Goal: Check status: Check status

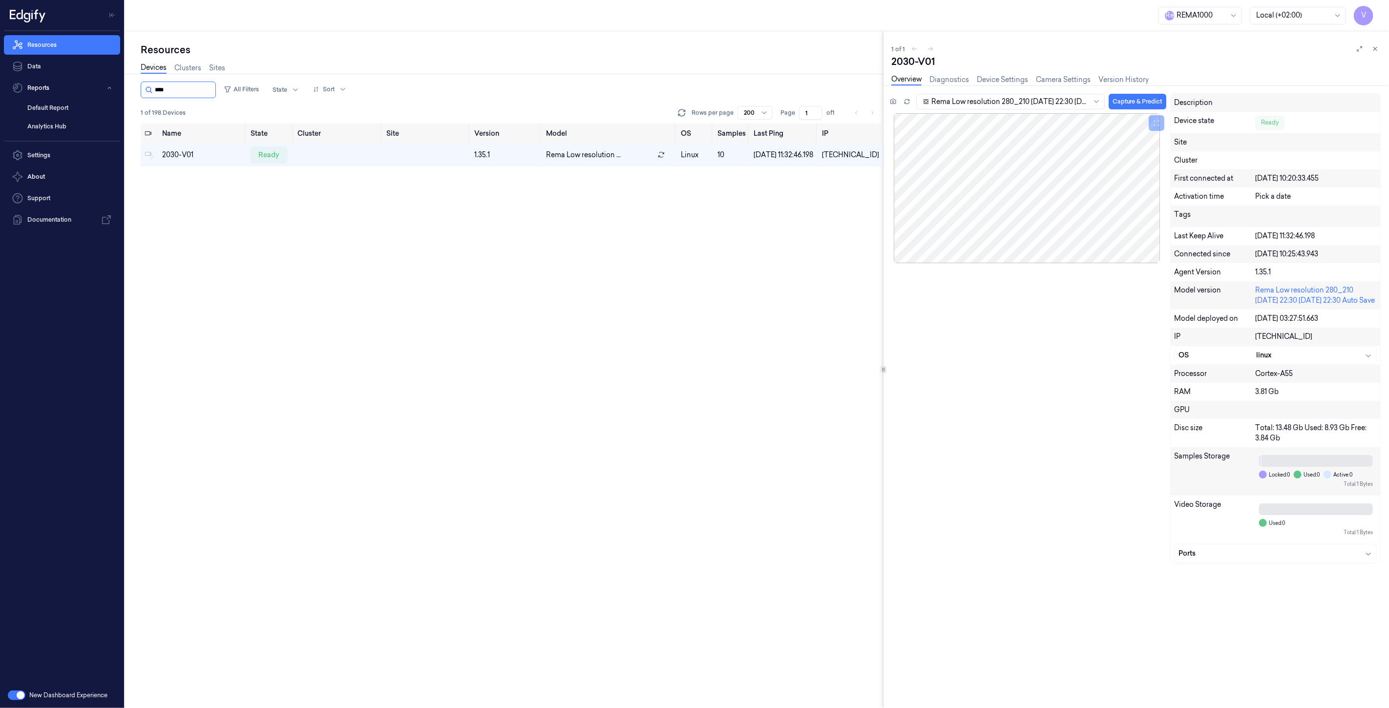
click at [184, 82] on input "string" at bounding box center [184, 90] width 59 height 16
drag, startPoint x: 181, startPoint y: 88, endPoint x: 101, endPoint y: 83, distance: 80.2
click at [101, 83] on div "V Resources Data Reports Default Report Analytics Hub Settings About Support Do…" at bounding box center [694, 354] width 1389 height 708
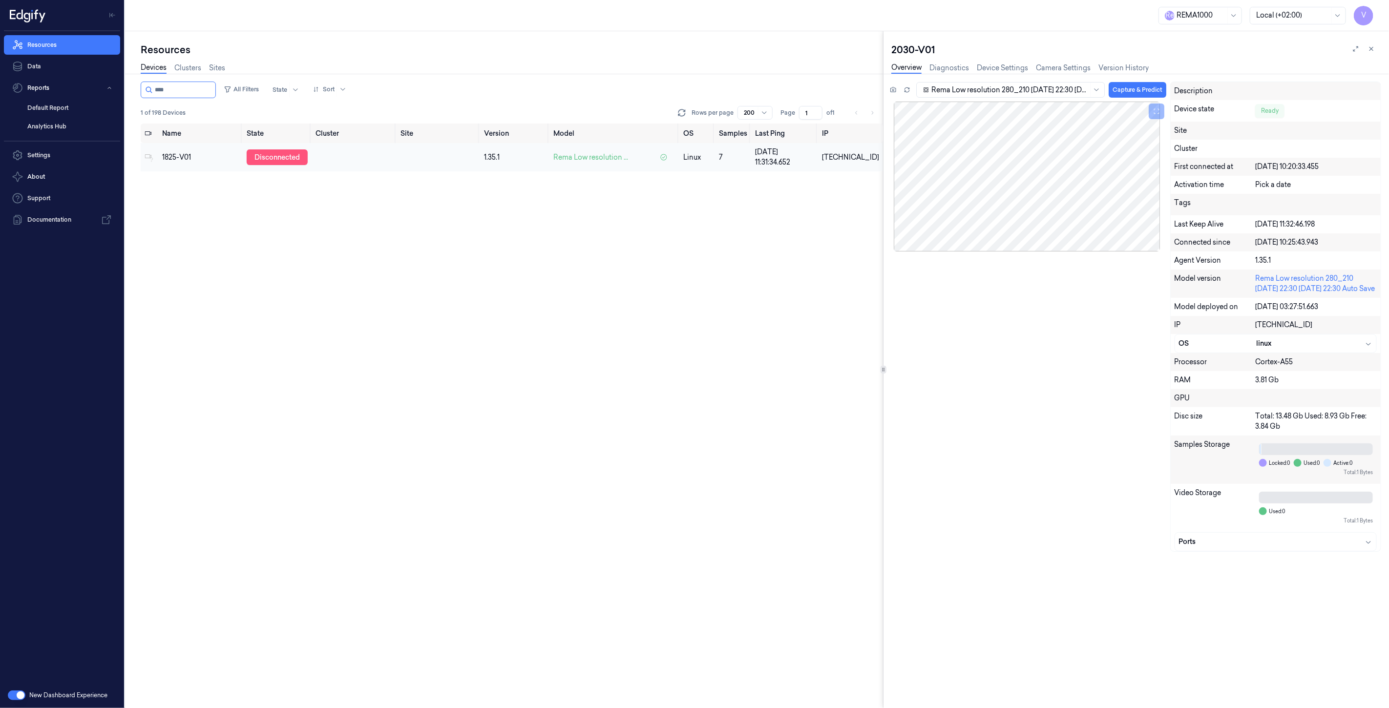
type input "****"
click at [287, 159] on div "disconnected" at bounding box center [277, 157] width 61 height 16
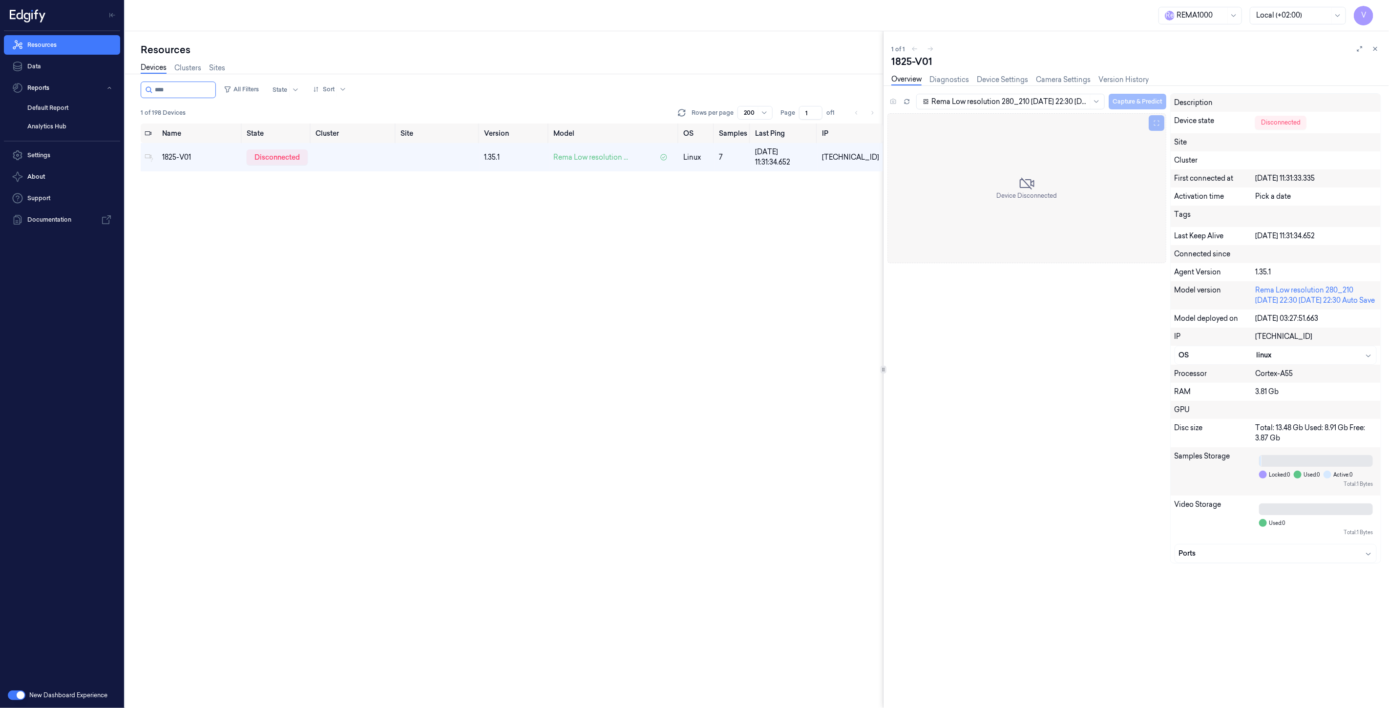
drag, startPoint x: 38, startPoint y: 286, endPoint x: 62, endPoint y: 269, distance: 29.3
click at [38, 286] on div "Resources Data Reports Default Report Analytics Hub Settings About Support Docu…" at bounding box center [62, 356] width 124 height 651
click at [266, 159] on div "disconnected" at bounding box center [277, 157] width 61 height 16
click at [201, 92] on input "string" at bounding box center [184, 90] width 59 height 16
click at [184, 97] on input "string" at bounding box center [184, 90] width 59 height 16
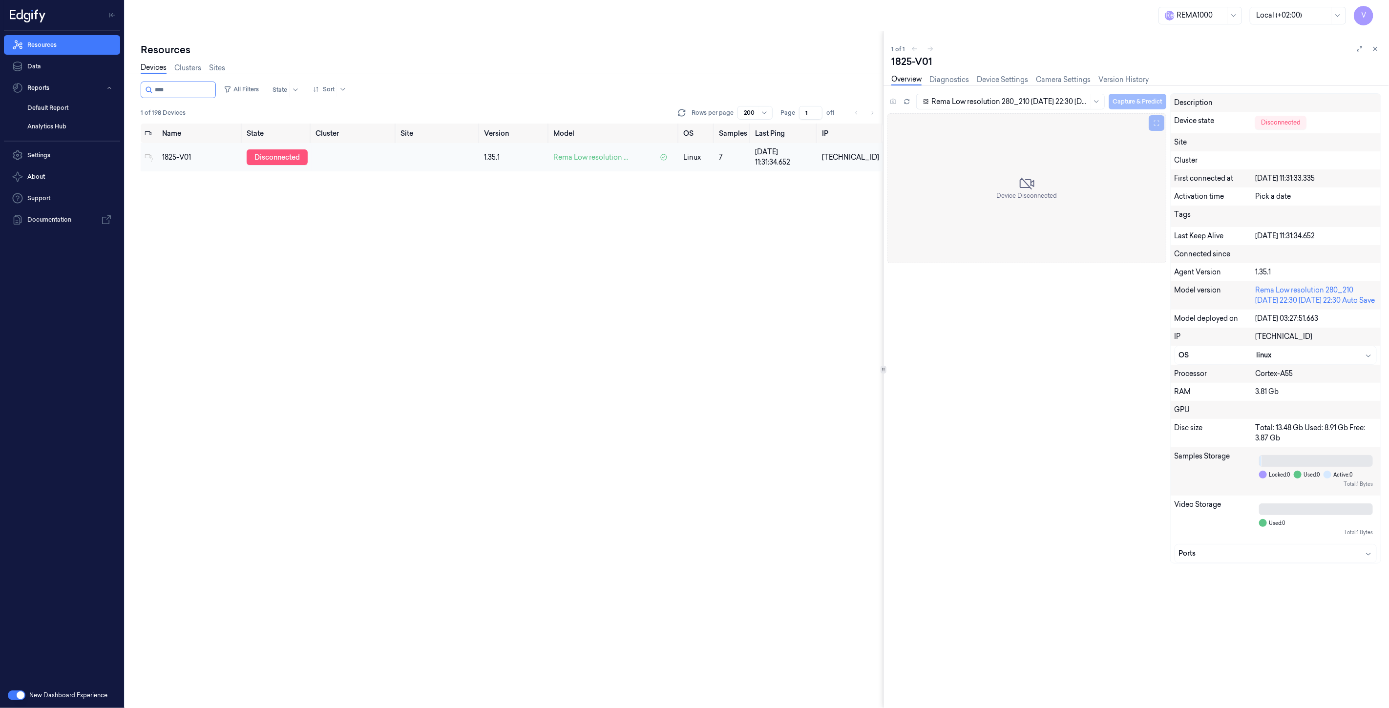
click at [287, 158] on div "disconnected" at bounding box center [277, 157] width 61 height 16
click at [906, 98] on icon at bounding box center [906, 101] width 7 height 7
click at [1380, 49] on button at bounding box center [1375, 49] width 12 height 12
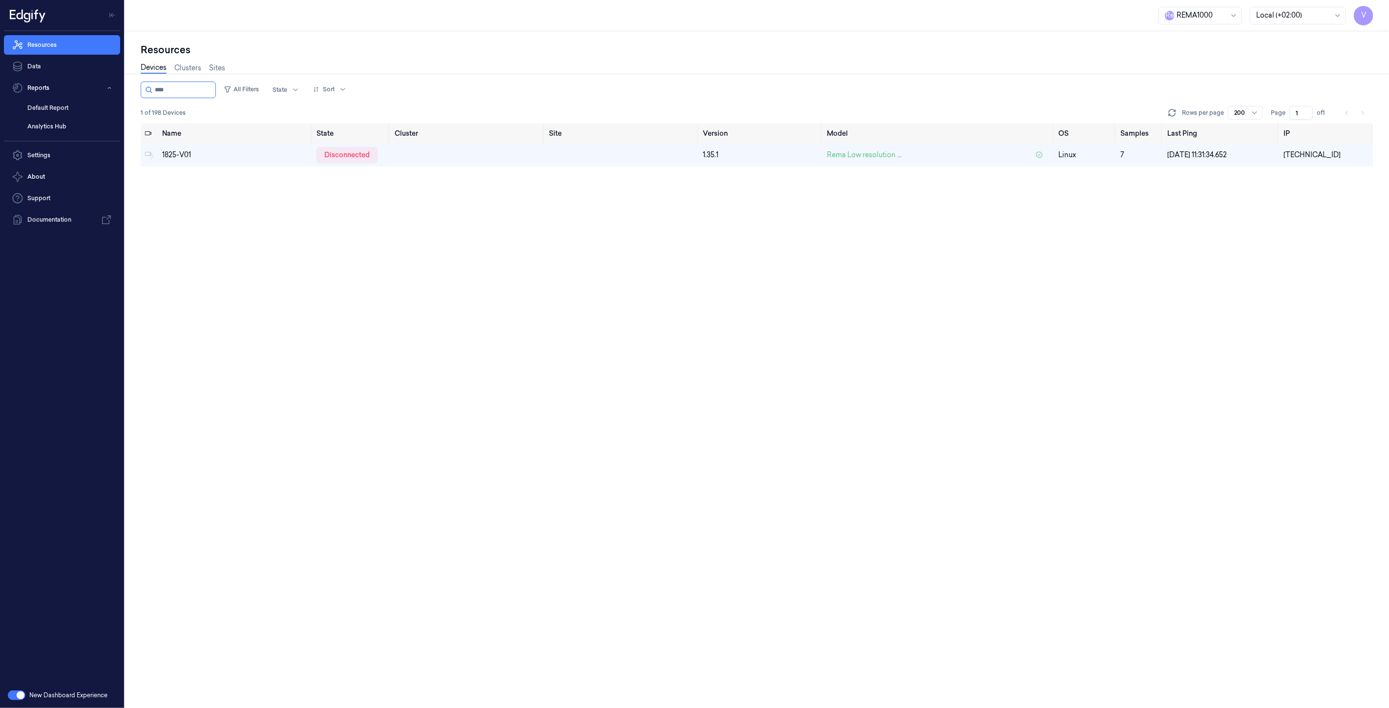
click at [296, 616] on div "Name State Cluster Site Version Model OS Samples Last Ping IP 1825-V01 disconne…" at bounding box center [757, 416] width 1232 height 585
click at [355, 157] on div "disconnected" at bounding box center [346, 155] width 61 height 16
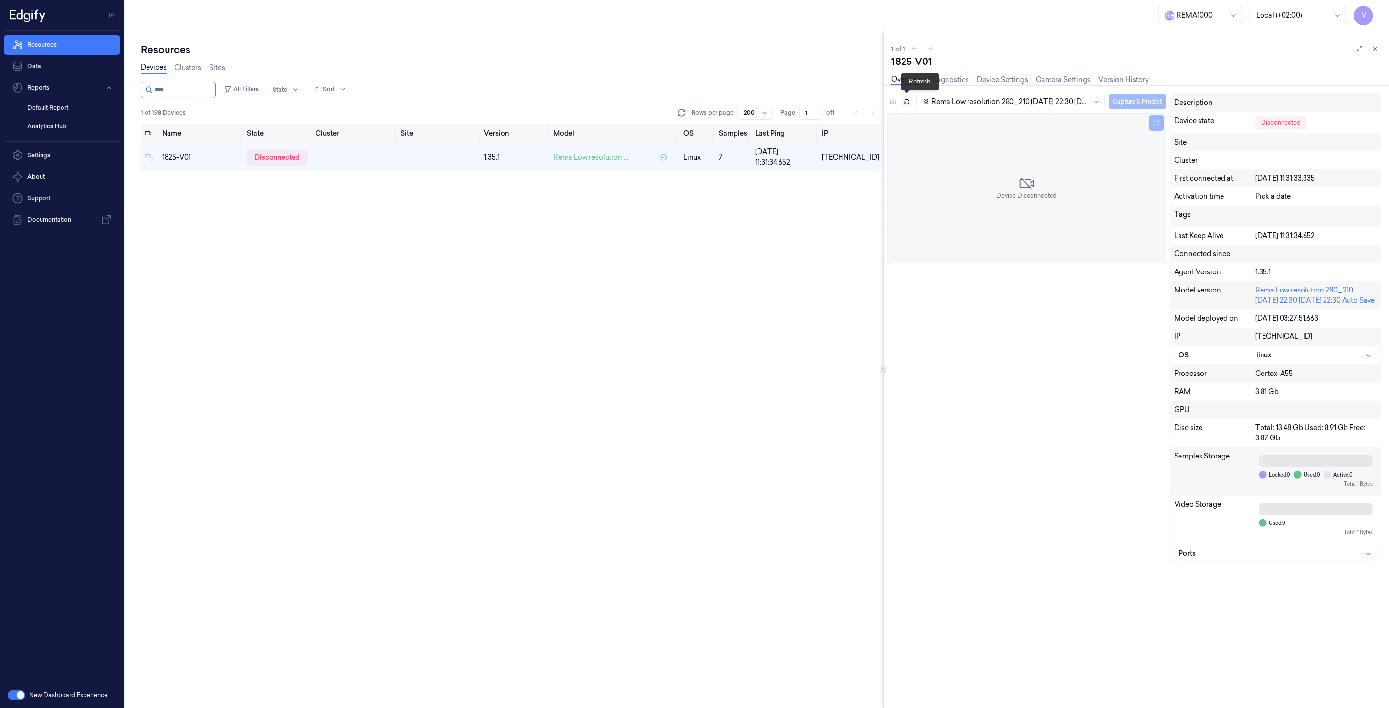
click at [909, 104] on icon at bounding box center [906, 101] width 7 height 7
click at [906, 100] on icon at bounding box center [906, 101] width 7 height 7
click at [894, 100] on icon at bounding box center [893, 101] width 7 height 7
click at [1375, 49] on icon at bounding box center [1374, 48] width 7 height 7
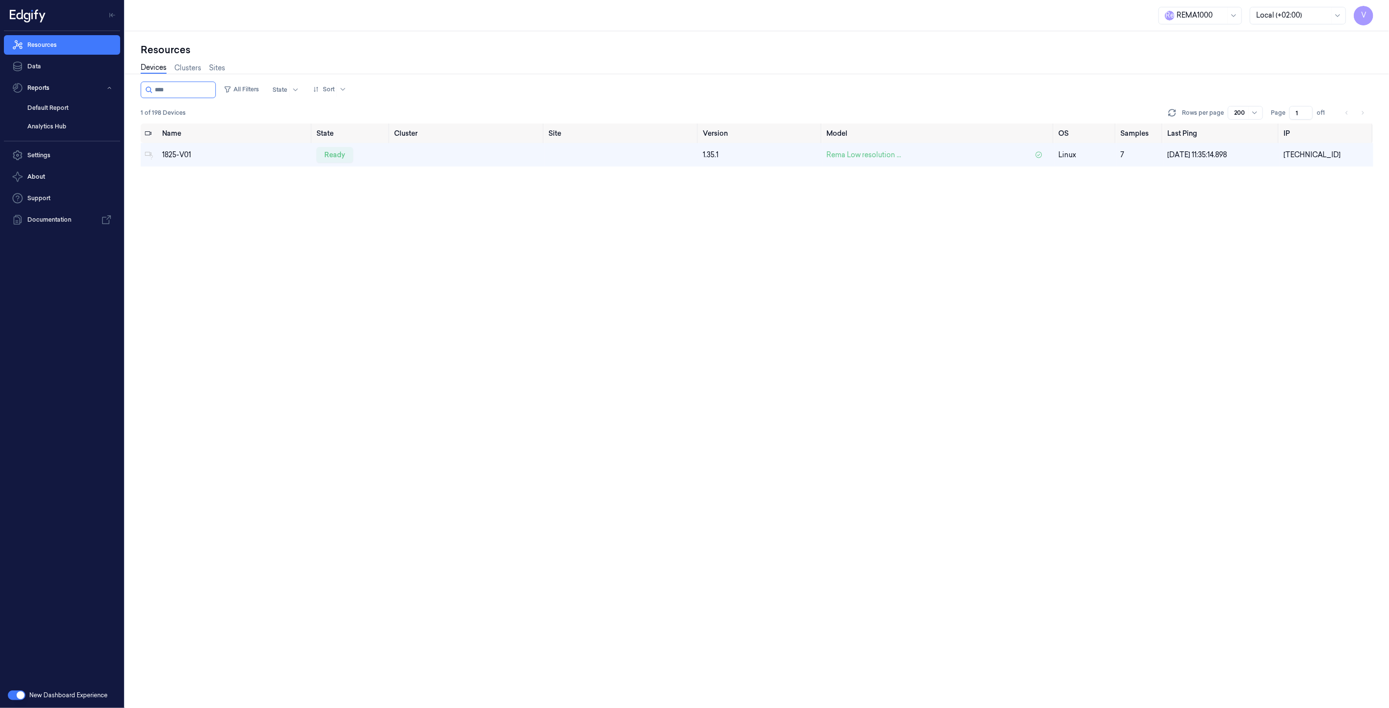
click at [387, 623] on div "Name State Cluster Site Version Model OS Samples Last Ping IP 1825-V01 ready 1.…" at bounding box center [757, 416] width 1232 height 585
click at [315, 631] on div "Name State Cluster Site Version Model OS Samples Last Ping IP 1825-V01 ready 1.…" at bounding box center [757, 416] width 1232 height 585
